Goal: Find specific page/section: Find specific page/section

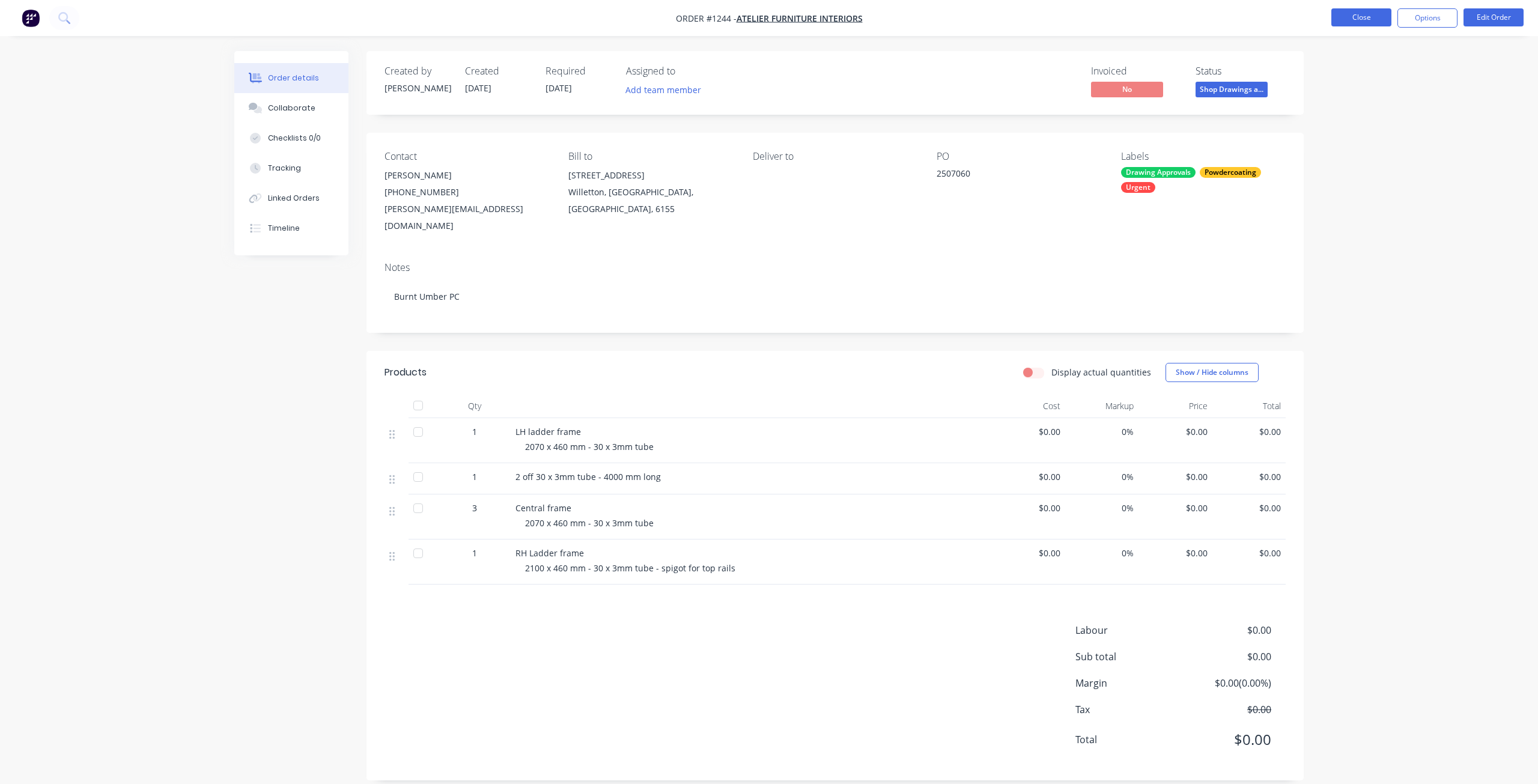
click at [1374, 18] on button "Close" at bounding box center [1361, 17] width 60 height 18
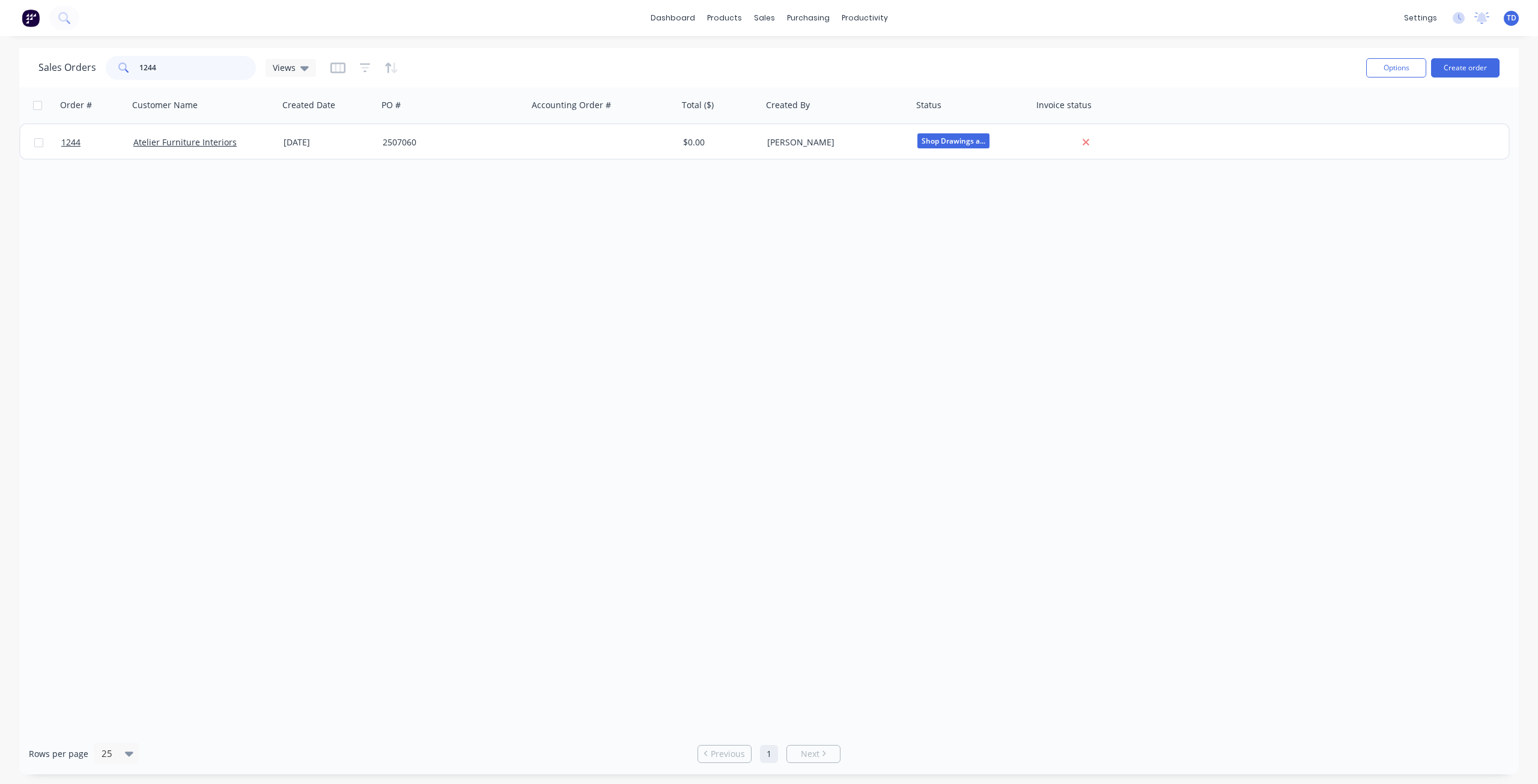
drag, startPoint x: 181, startPoint y: 67, endPoint x: -36, endPoint y: 62, distance: 217.1
click at [0, 62] on html "dashboard products sales purchasing productivity dashboard products Product Cat…" at bounding box center [769, 392] width 1538 height 784
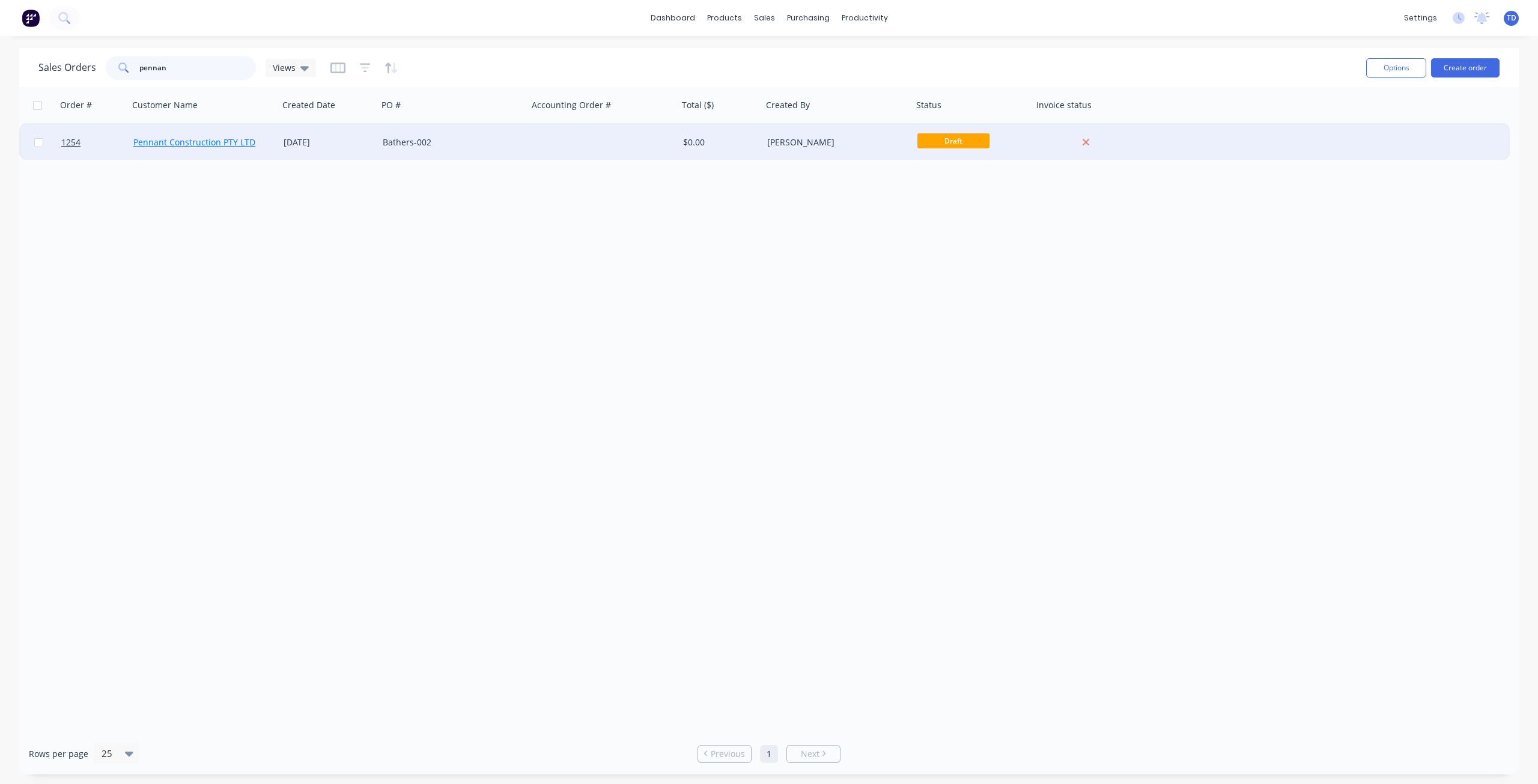
type input "pennan"
click at [179, 138] on link "Pennant Construction PTY LTD" at bounding box center [195, 141] width 122 height 11
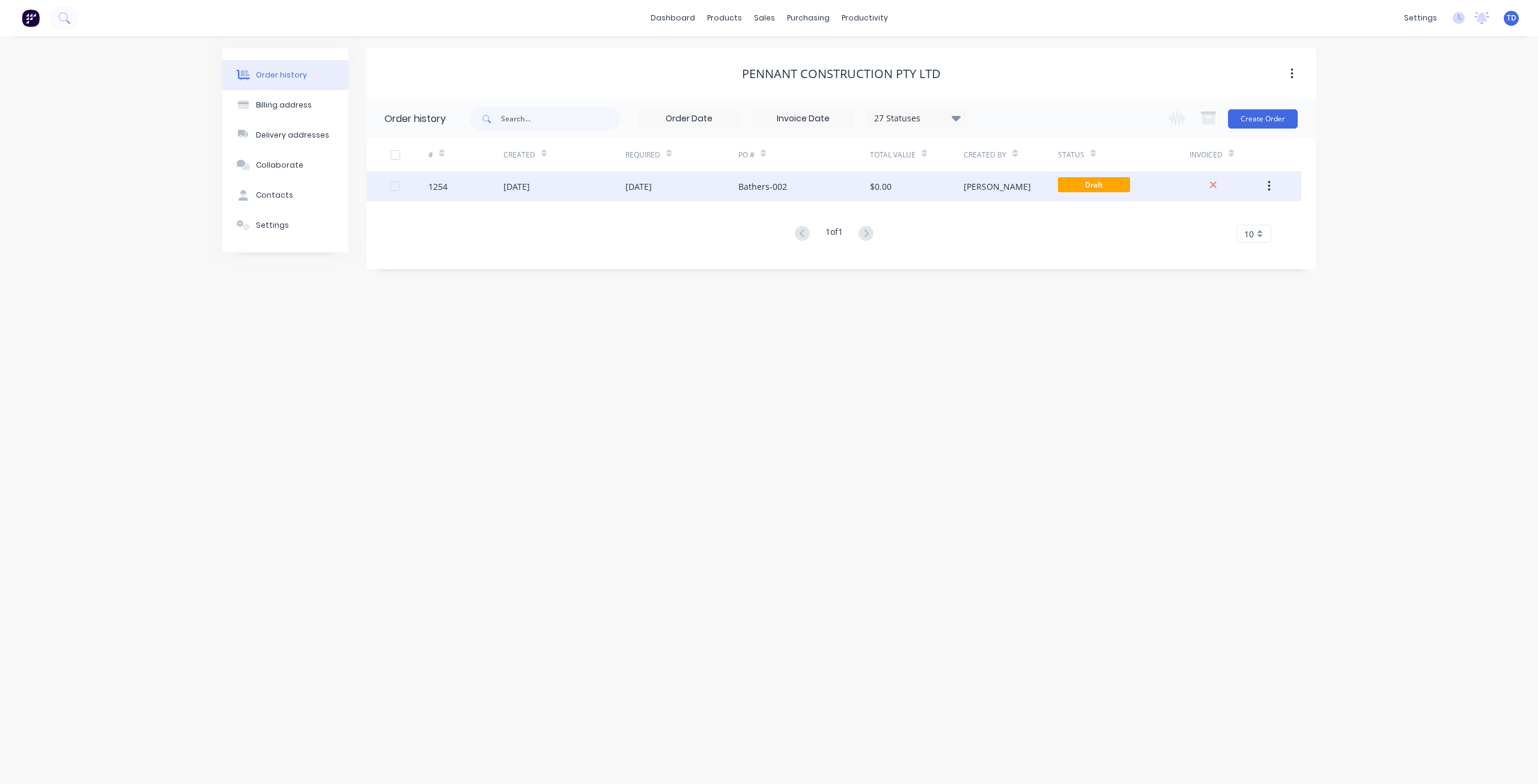
click at [442, 183] on div "1254" at bounding box center [438, 187] width 19 height 12
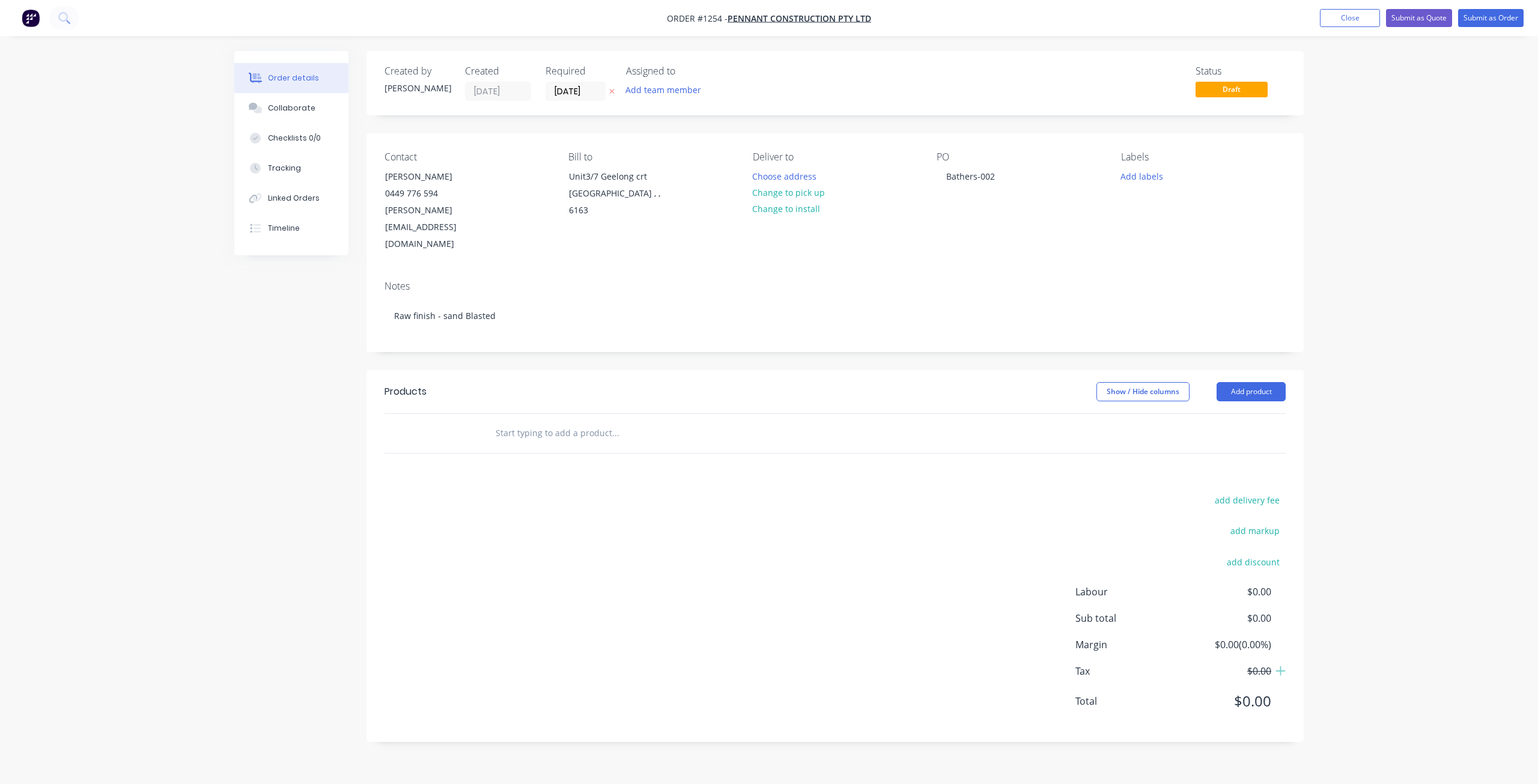
drag, startPoint x: 1334, startPoint y: 20, endPoint x: 1266, endPoint y: 17, distance: 68.1
click at [1334, 20] on button "Close" at bounding box center [1350, 17] width 60 height 18
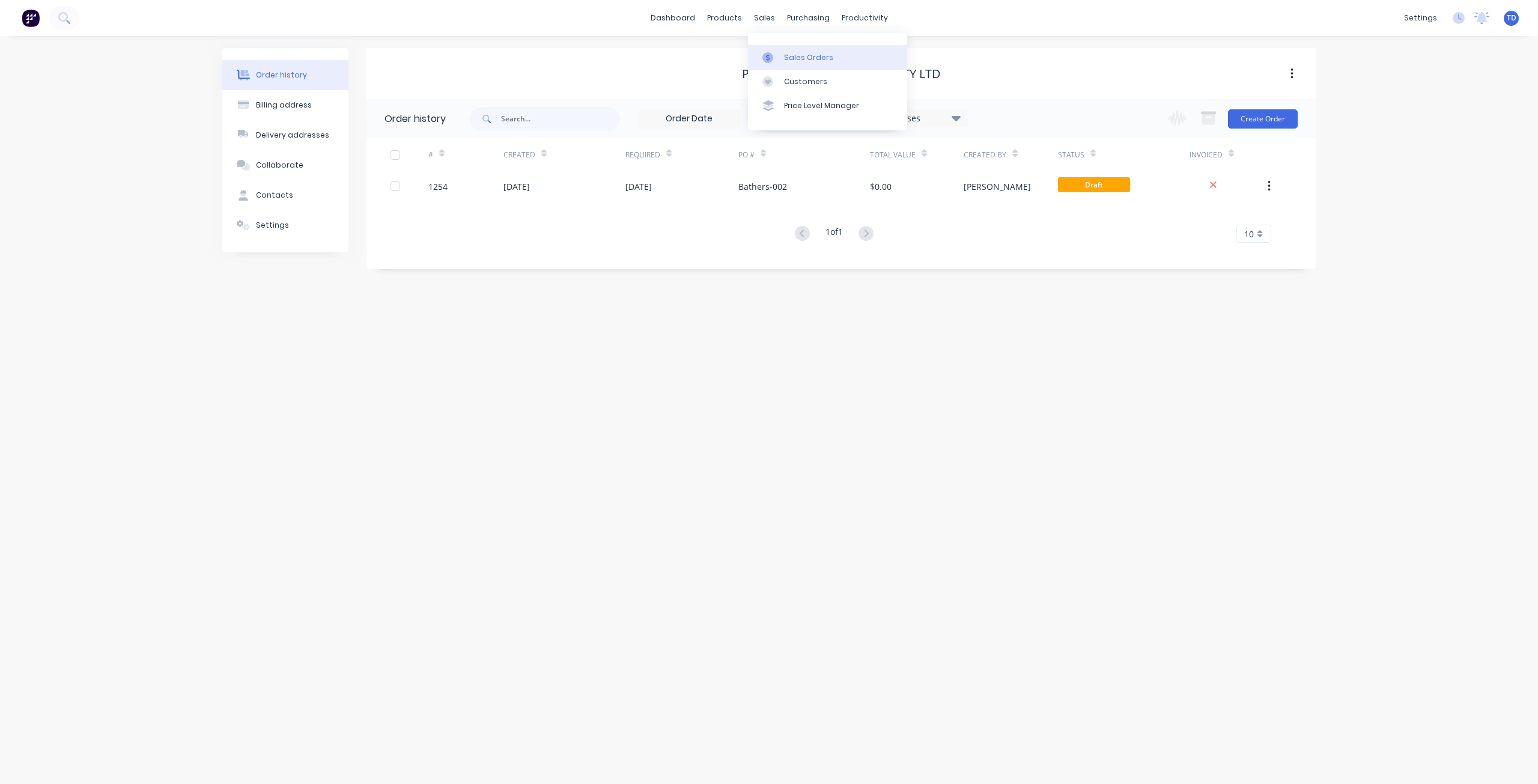
click at [785, 53] on div "Sales Orders" at bounding box center [809, 58] width 49 height 10
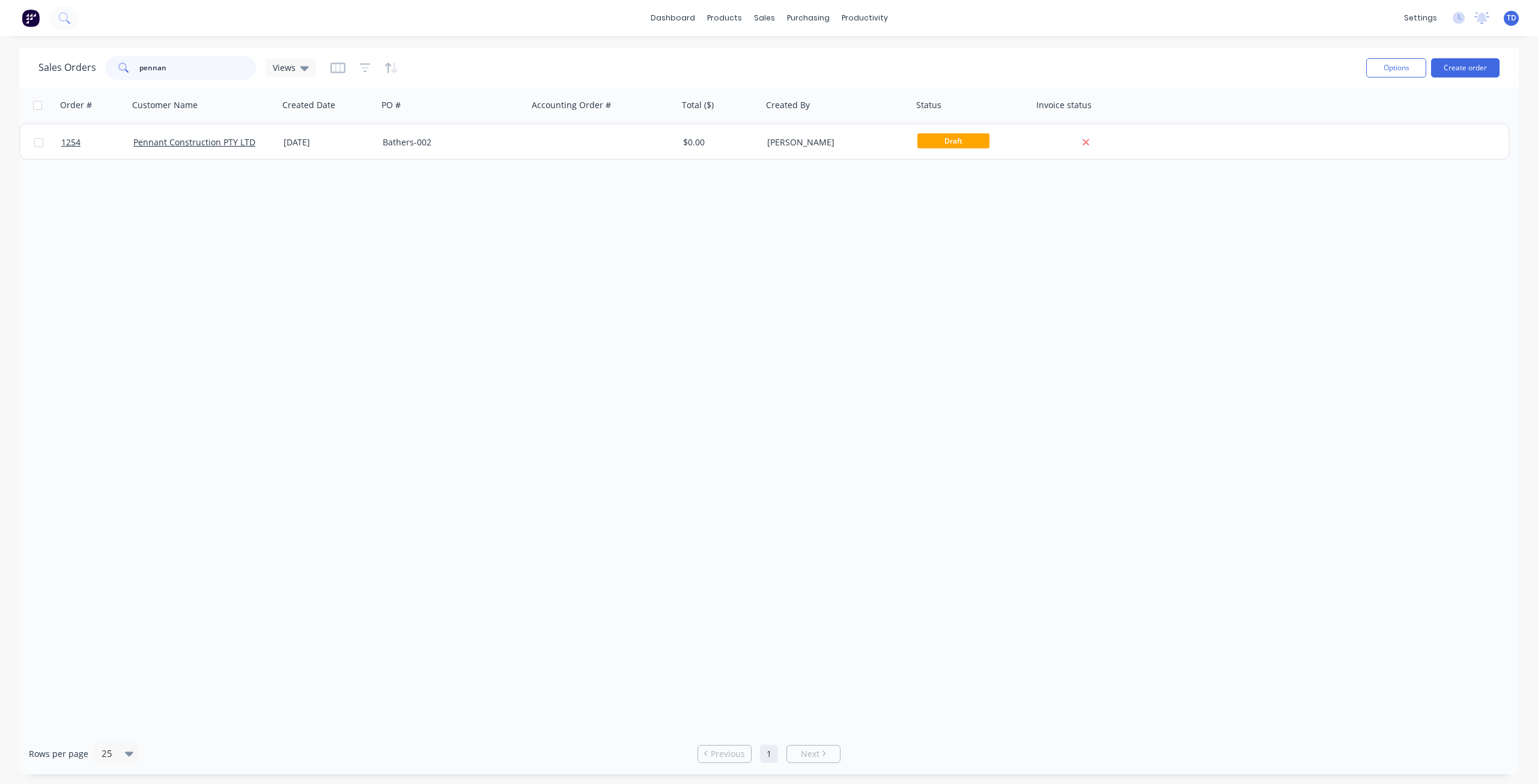
drag, startPoint x: 179, startPoint y: 63, endPoint x: 0, endPoint y: 62, distance: 179.0
click at [1, 62] on div "Sales Orders pennan Views Options Create order Order # Customer Name Created Da…" at bounding box center [769, 411] width 1538 height 726
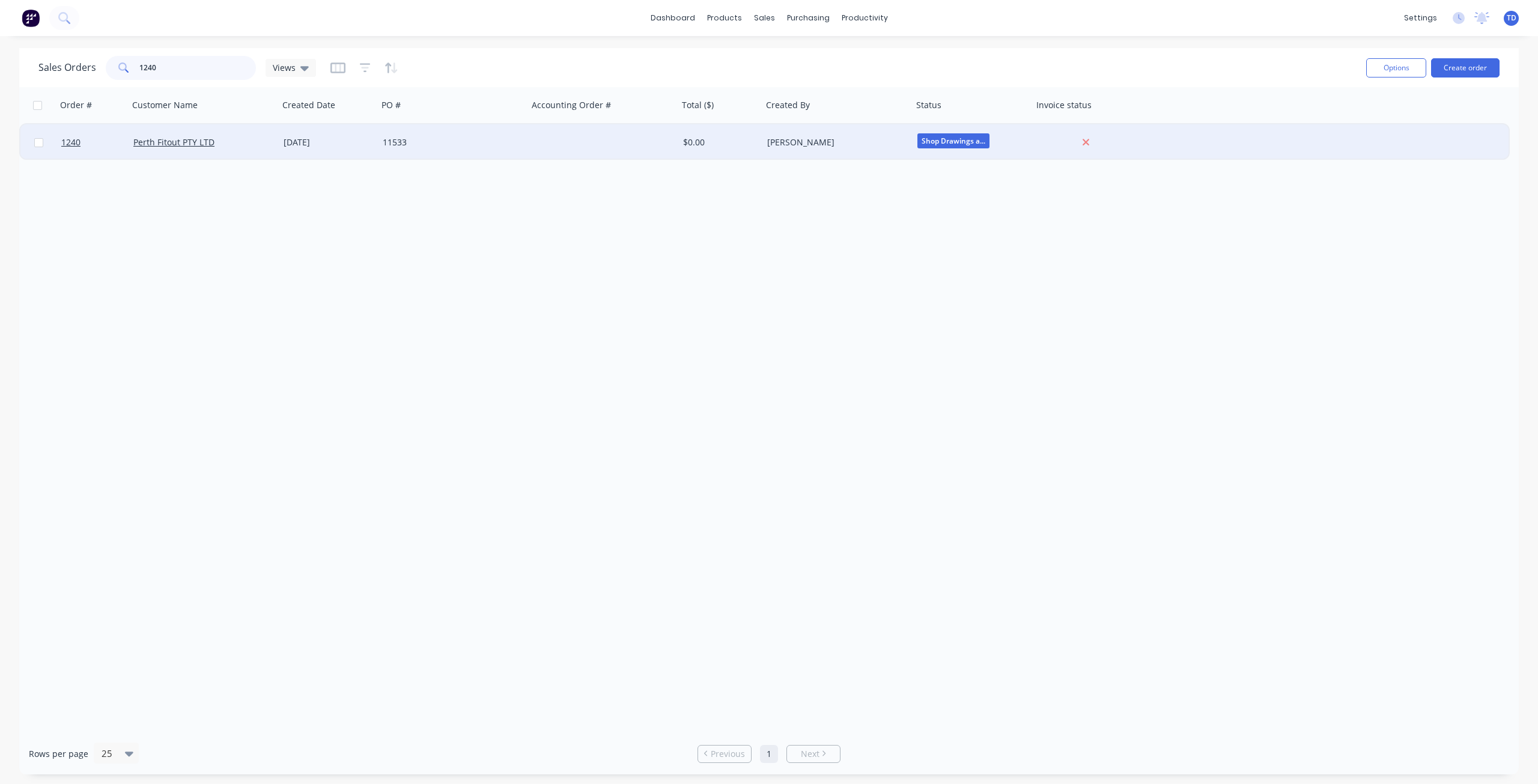
type input "1240"
click at [455, 146] on div "11533" at bounding box center [449, 142] width 133 height 12
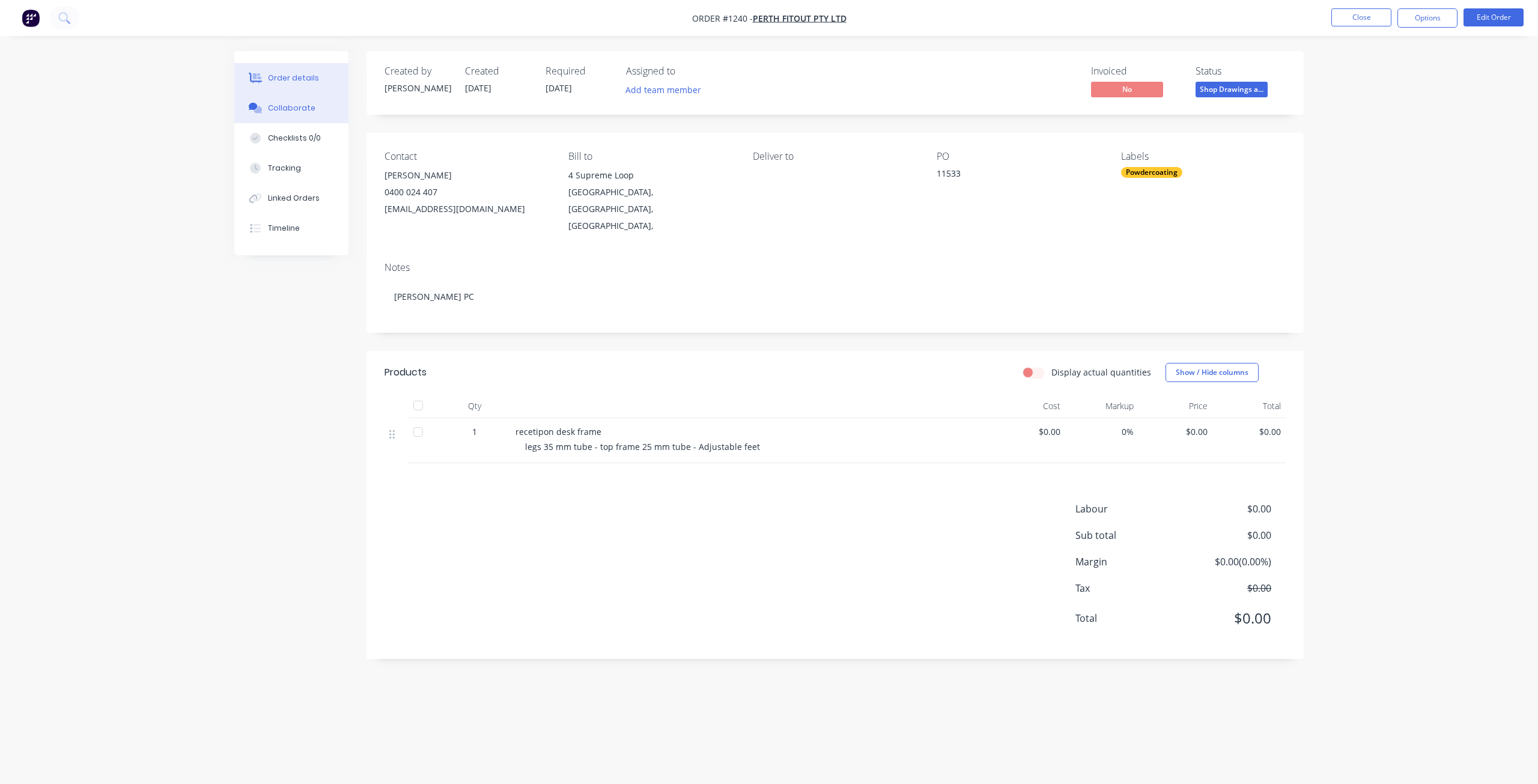
click at [277, 112] on div "Collaborate" at bounding box center [291, 108] width 47 height 10
